Goal: Navigation & Orientation: Find specific page/section

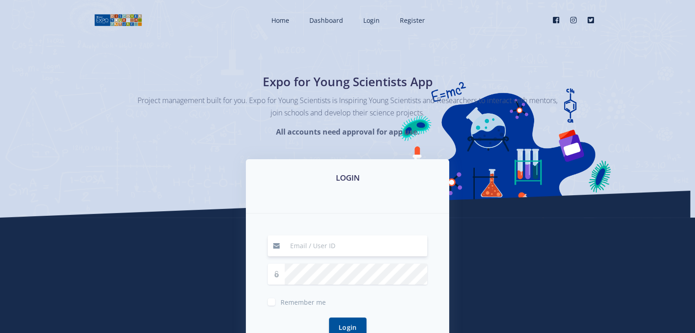
click at [298, 250] on input at bounding box center [356, 246] width 142 height 21
type input "[EMAIL_ADDRESS][DOMAIN_NAME]"
click at [340, 321] on button "Login" at bounding box center [347, 327] width 37 height 20
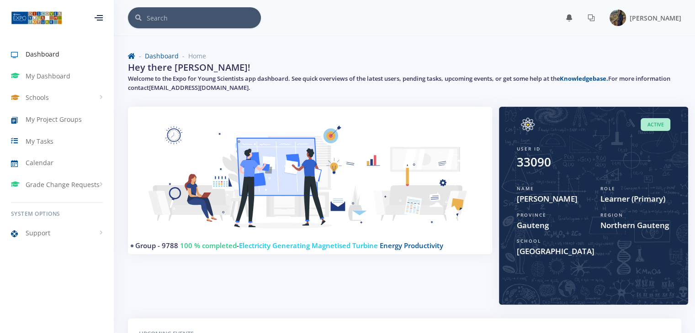
scroll to position [7, 7]
click at [94, 79] on link "My Dashboard" at bounding box center [57, 76] width 114 height 21
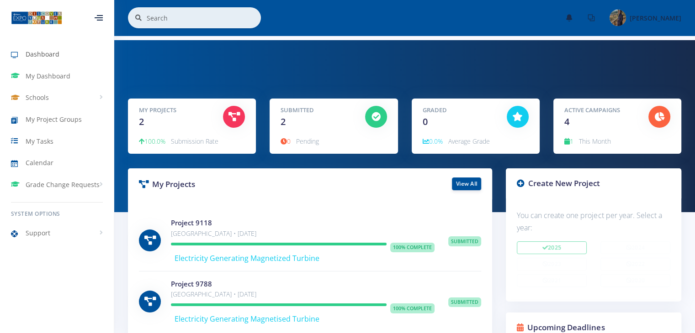
click at [39, 53] on span "Dashboard" at bounding box center [43, 54] width 34 height 10
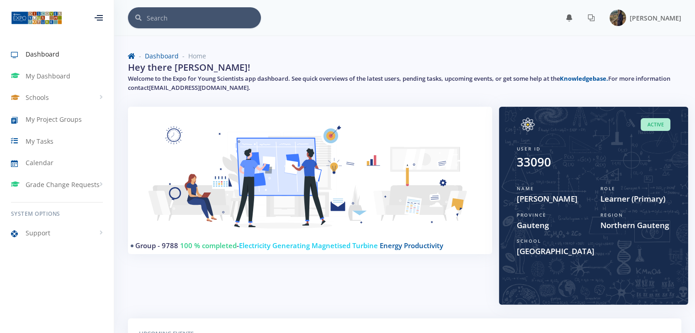
scroll to position [7, 7]
click at [444, 46] on div "Dashboard Home Hey there [PERSON_NAME]! Welcome to the Expo for Young Scientist…" at bounding box center [404, 73] width 567 height 67
